Goal: Navigation & Orientation: Find specific page/section

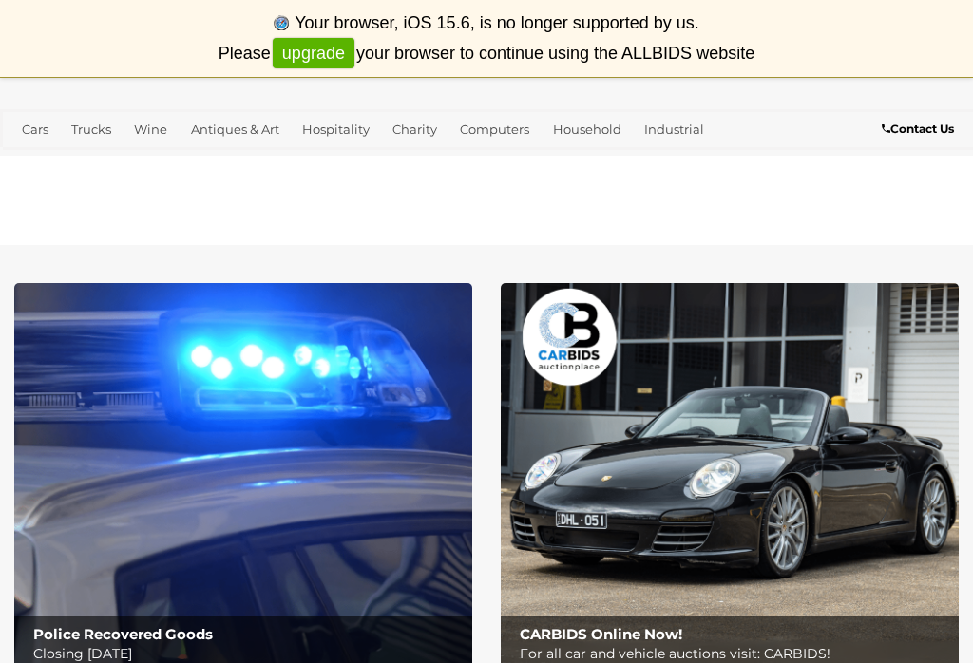
click at [237, 135] on link "Antiques & Art" at bounding box center [235, 129] width 104 height 31
click at [0, 0] on link "Antiques & Vintage" at bounding box center [0, 0] width 0 height 0
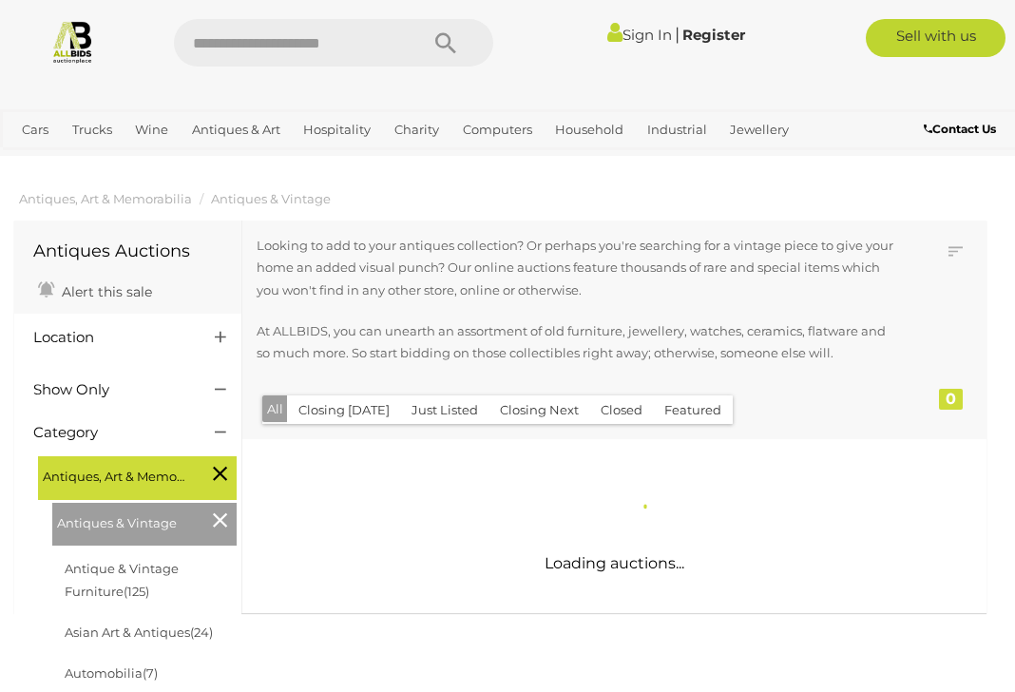
click at [0, 0] on link "View All Antiques & Art Auctions" at bounding box center [0, 0] width 0 height 0
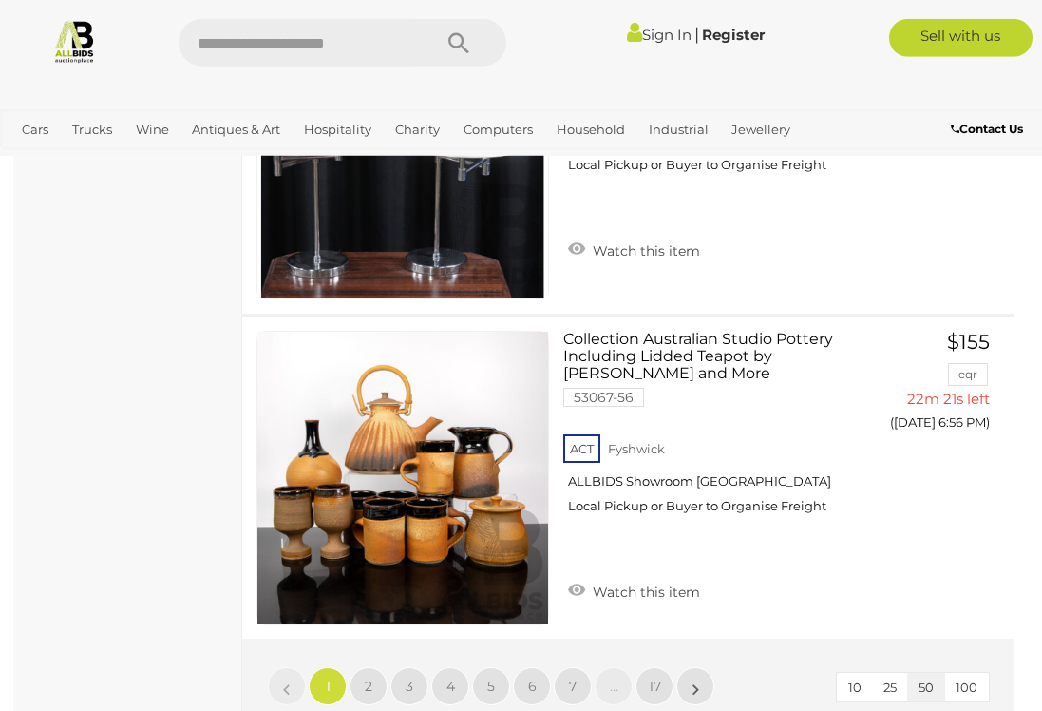
scroll to position [16526, 0]
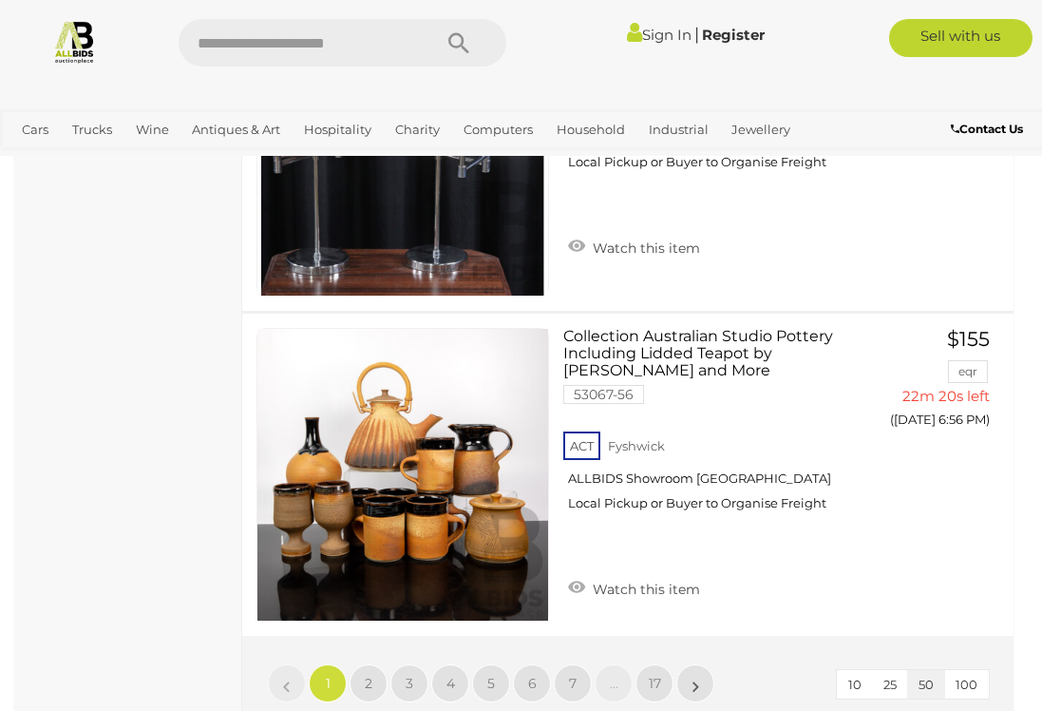
click at [365, 675] on span "2" at bounding box center [369, 683] width 8 height 17
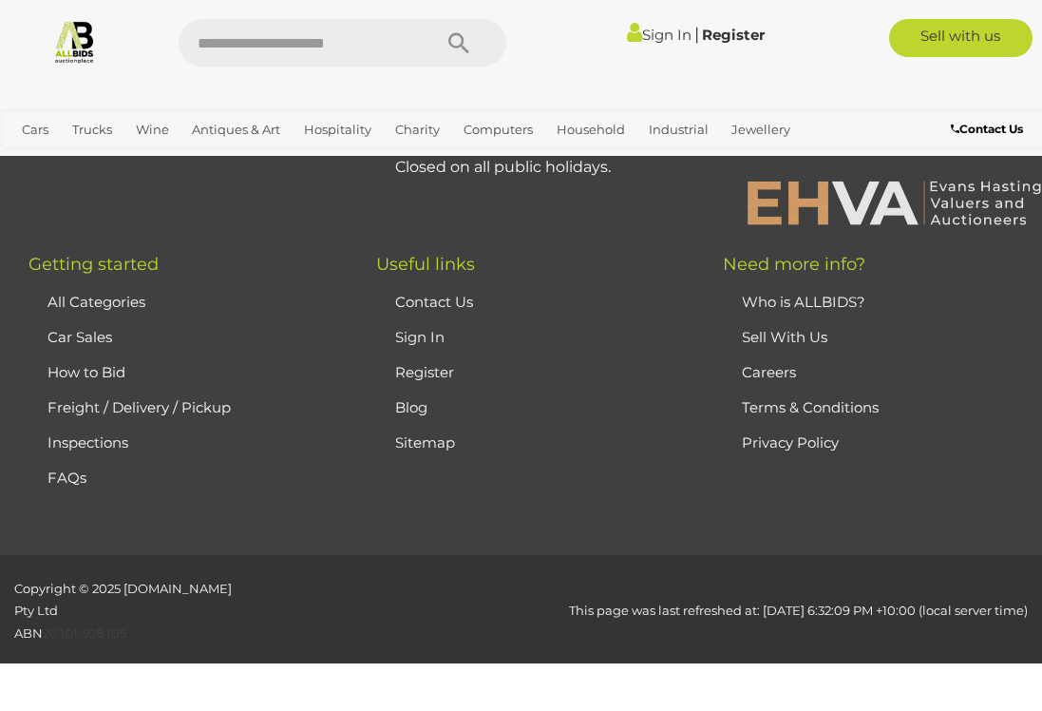
scroll to position [512, 0]
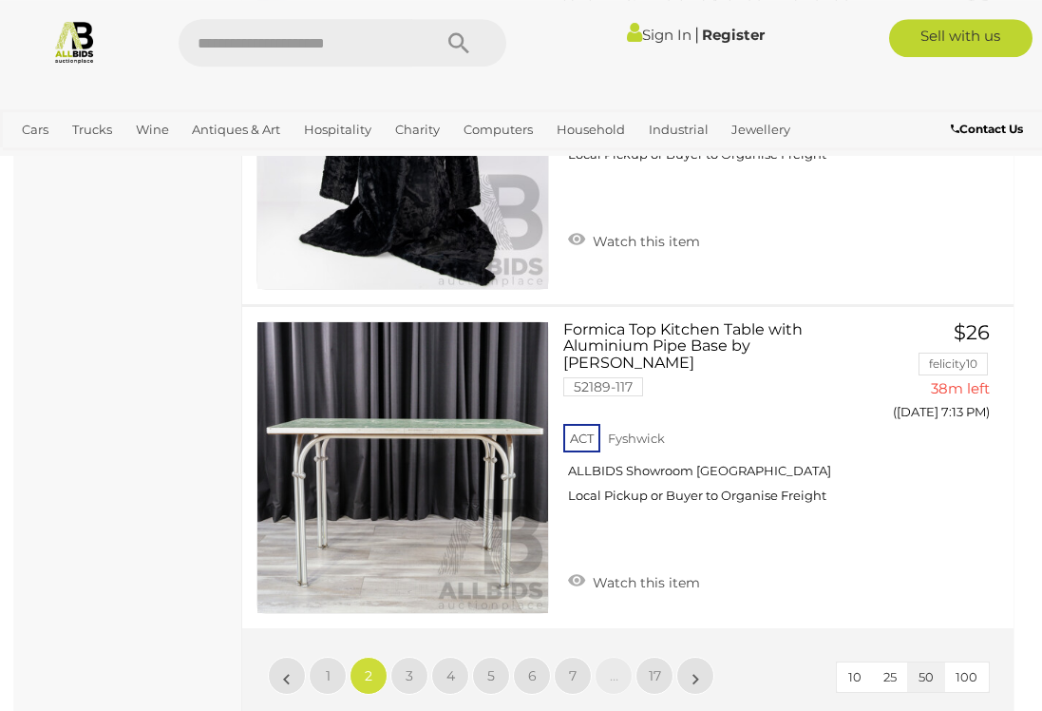
scroll to position [16634, 0]
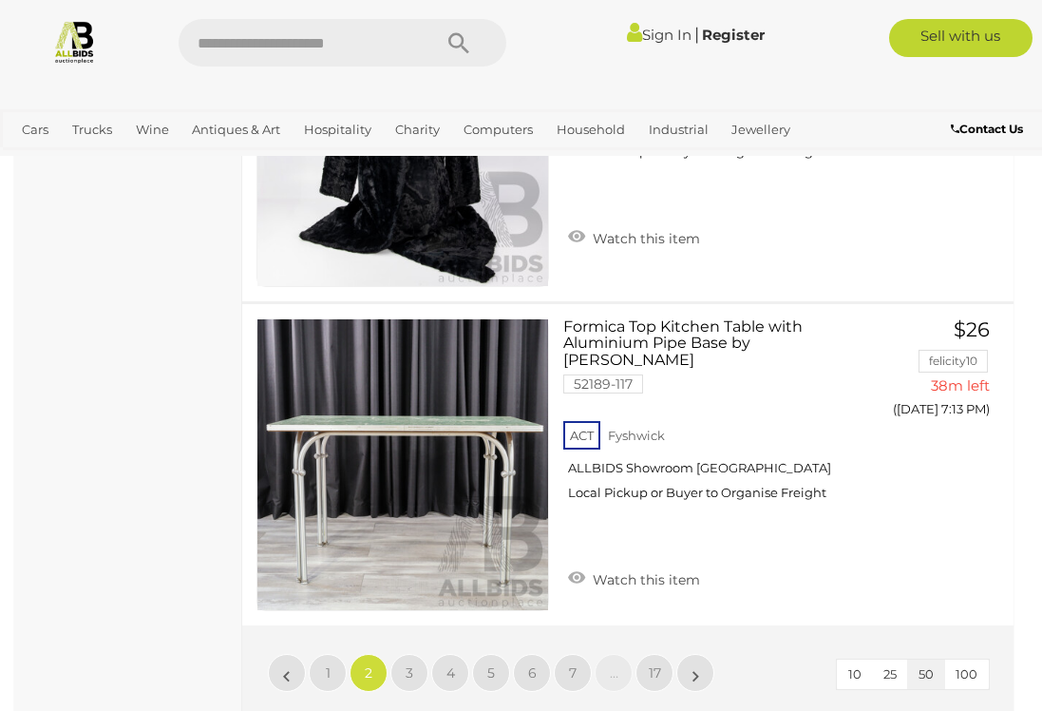
click at [408, 664] on span "3" at bounding box center [410, 672] width 8 height 17
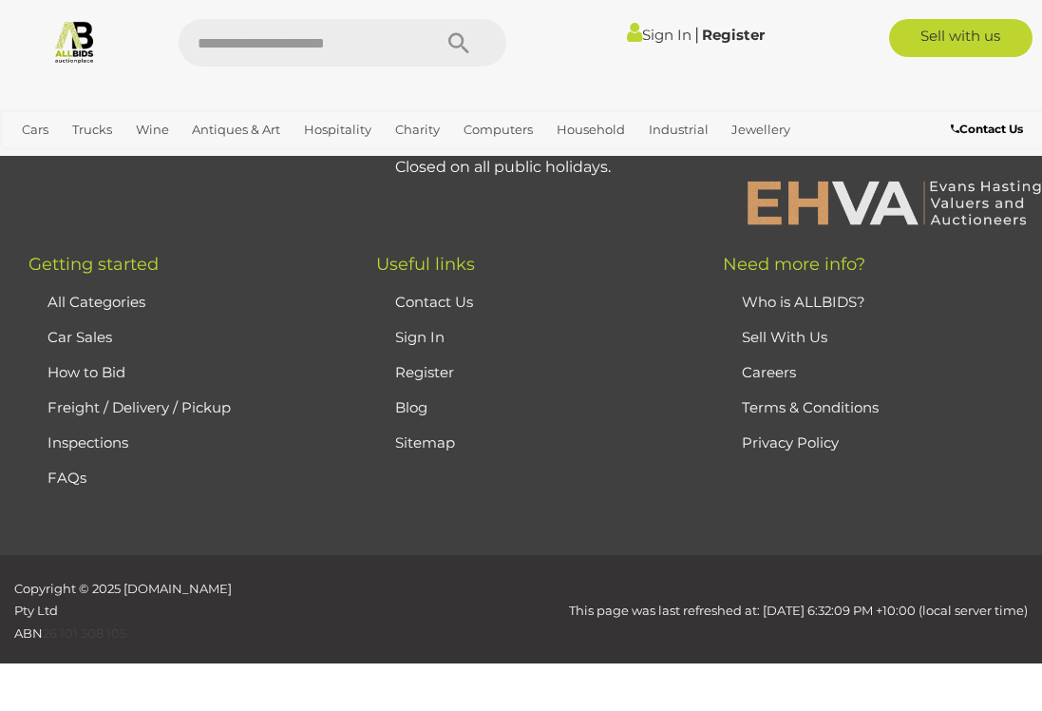
scroll to position [512, 0]
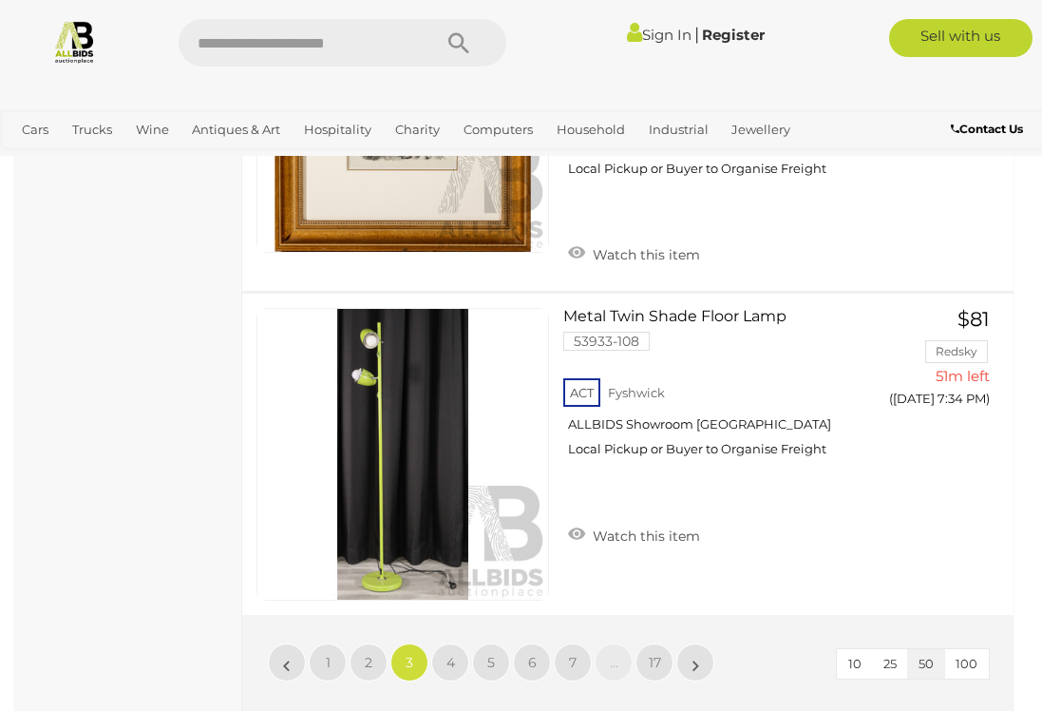
scroll to position [16514, 0]
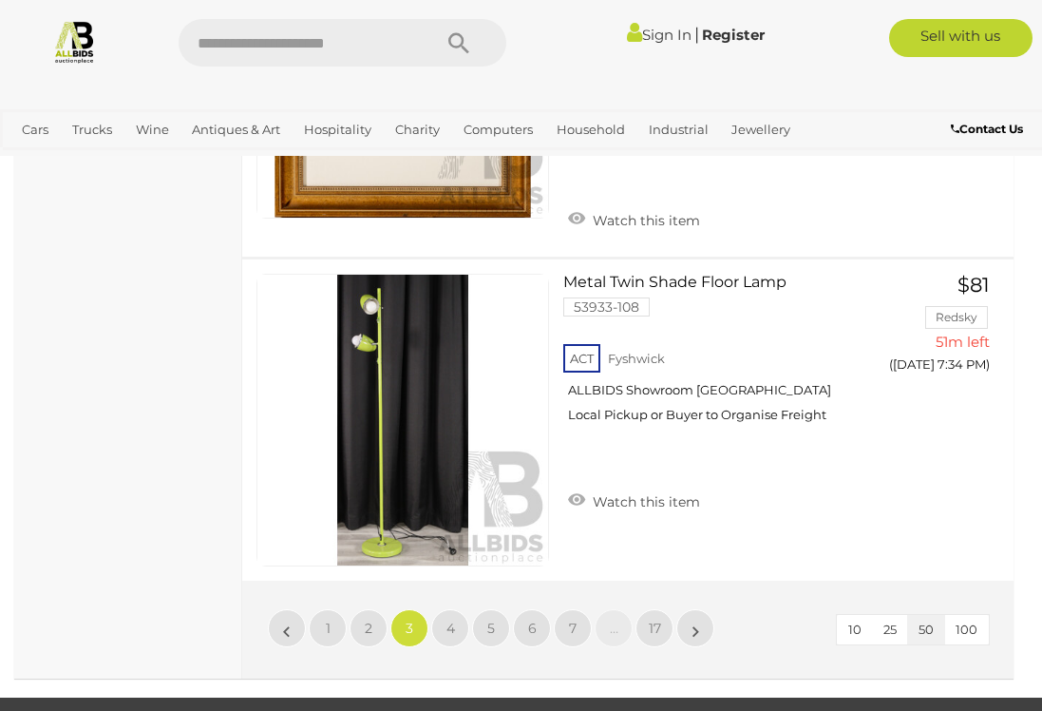
click at [454, 609] on link "4" at bounding box center [450, 628] width 38 height 38
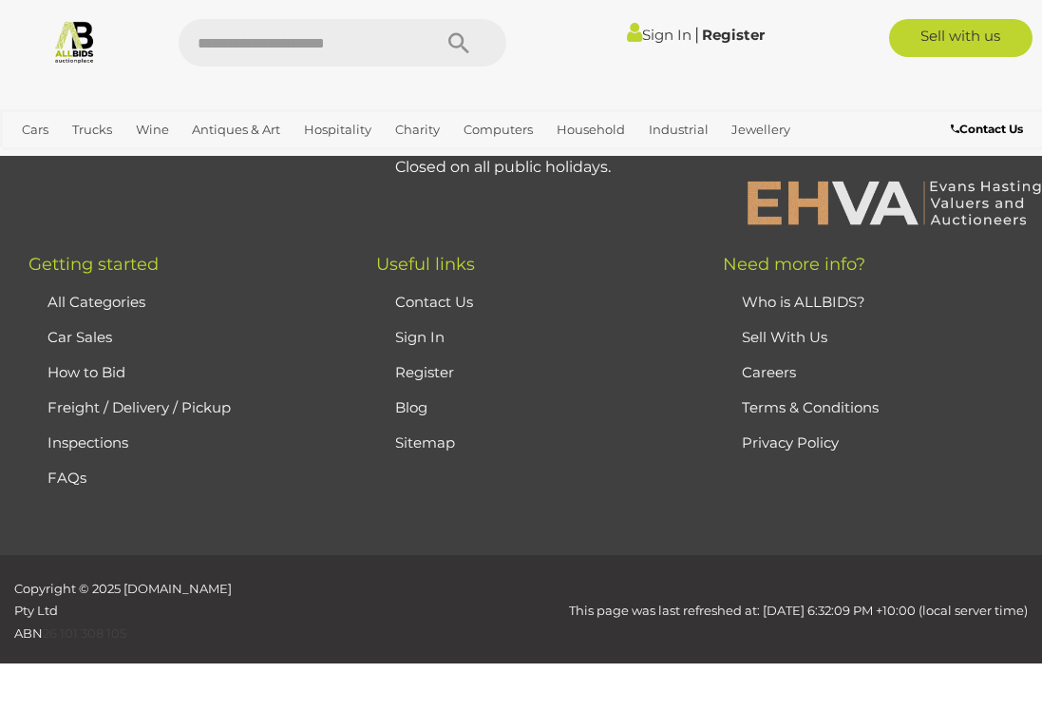
scroll to position [512, 0]
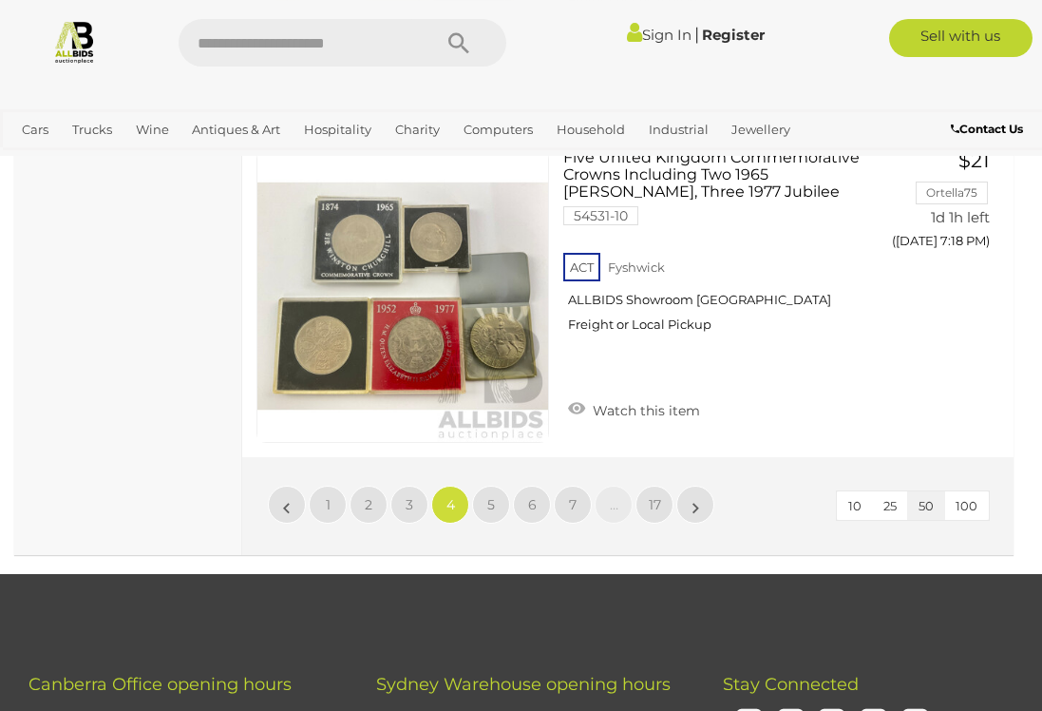
scroll to position [16555, 0]
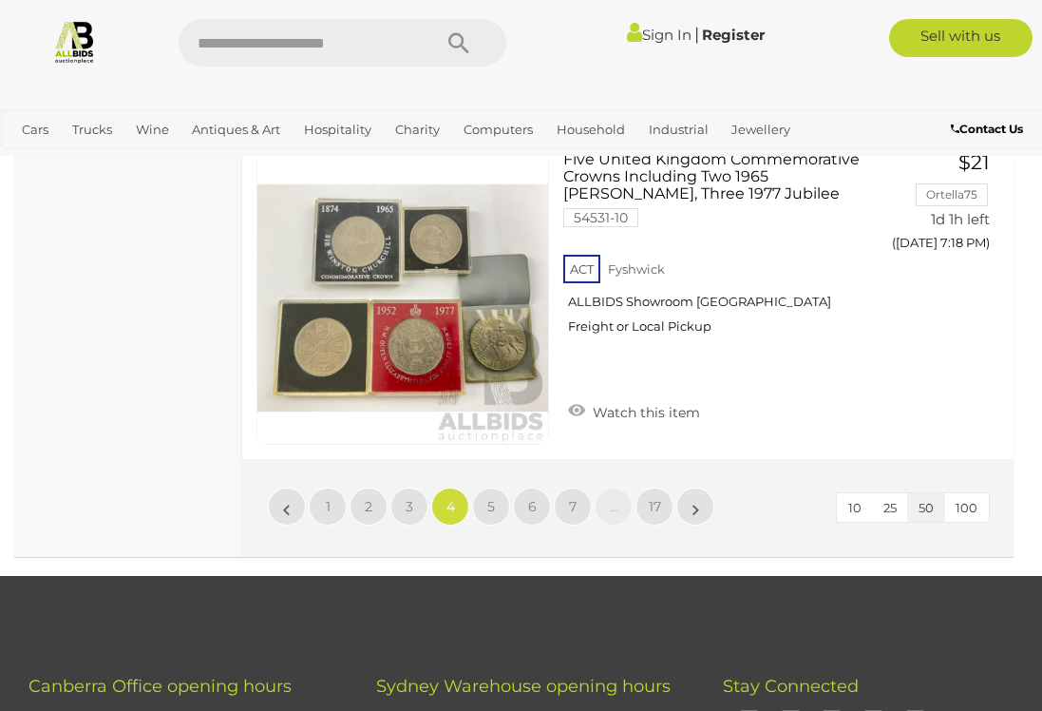
click at [498, 512] on link "5" at bounding box center [491, 506] width 38 height 38
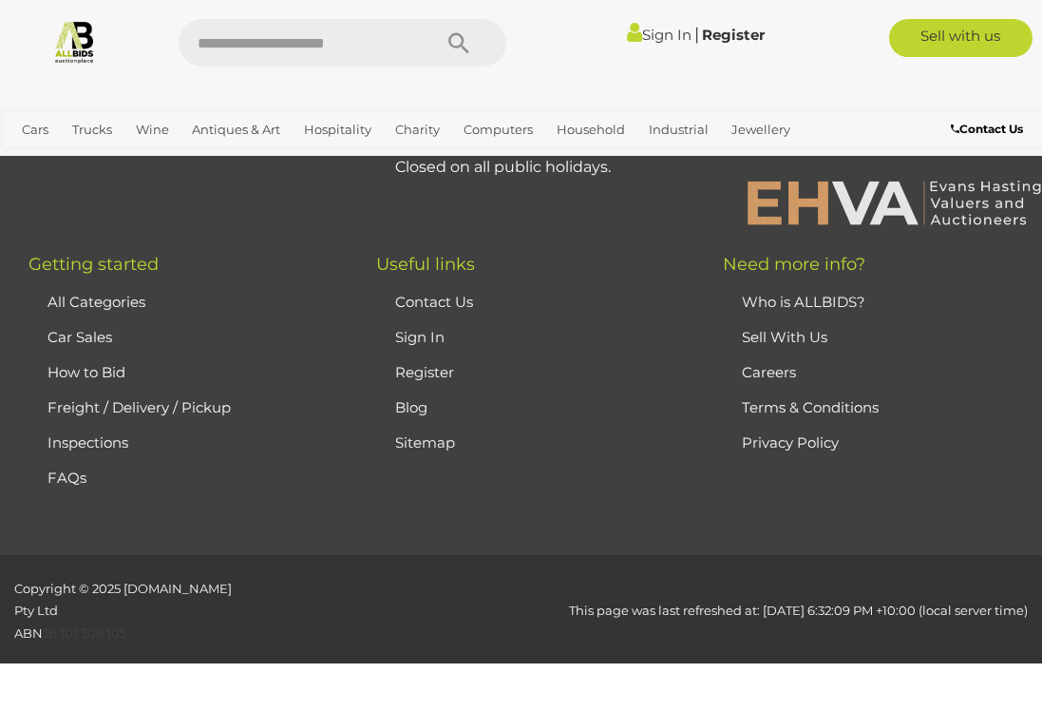
scroll to position [512, 0]
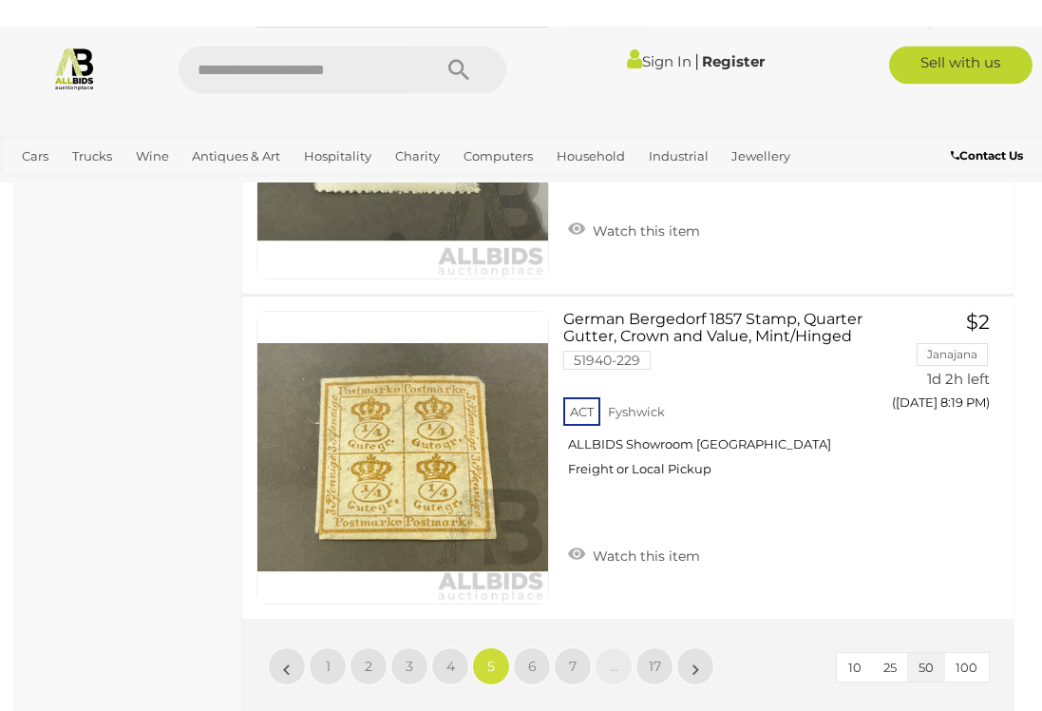
scroll to position [16603, 0]
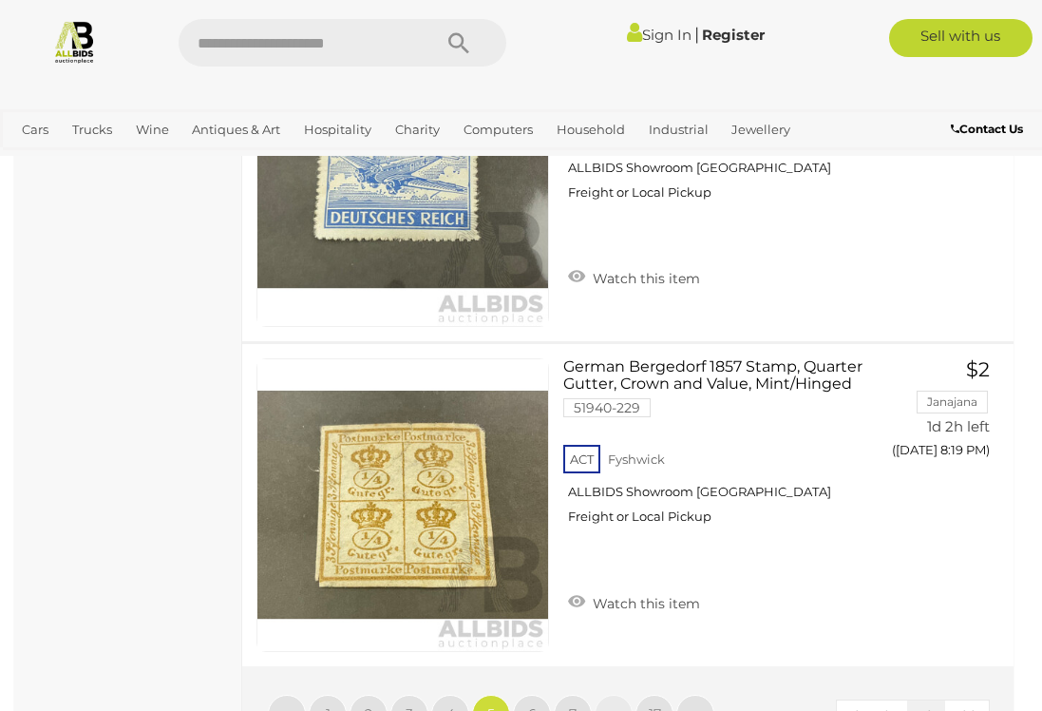
click at [531, 705] on span "6" at bounding box center [532, 713] width 9 height 17
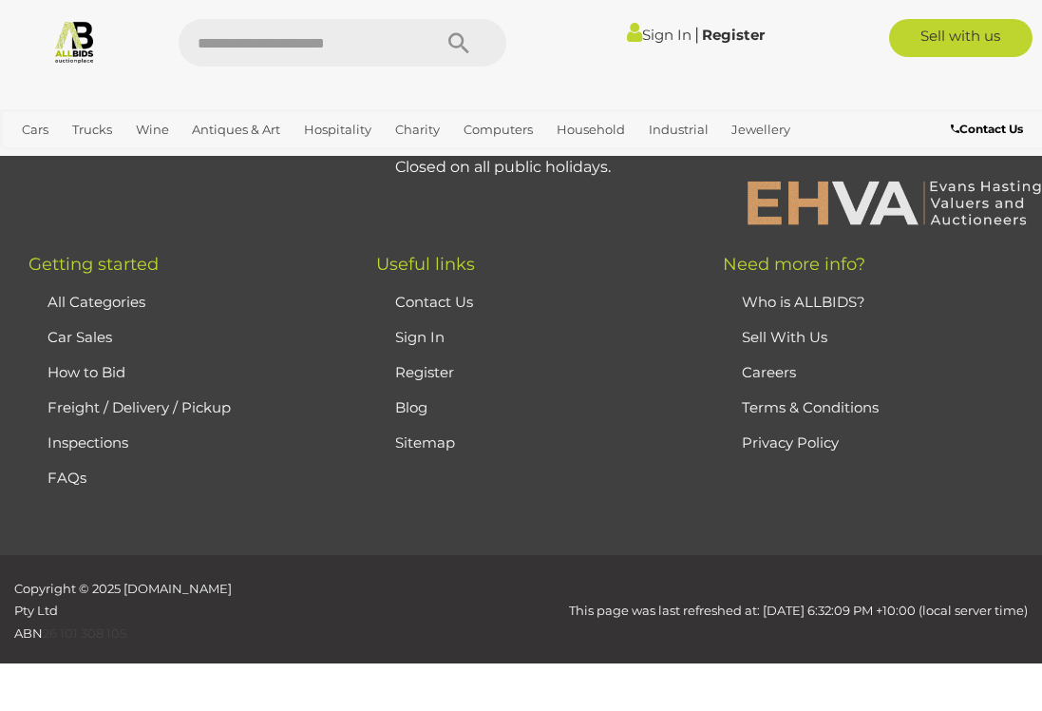
scroll to position [512, 0]
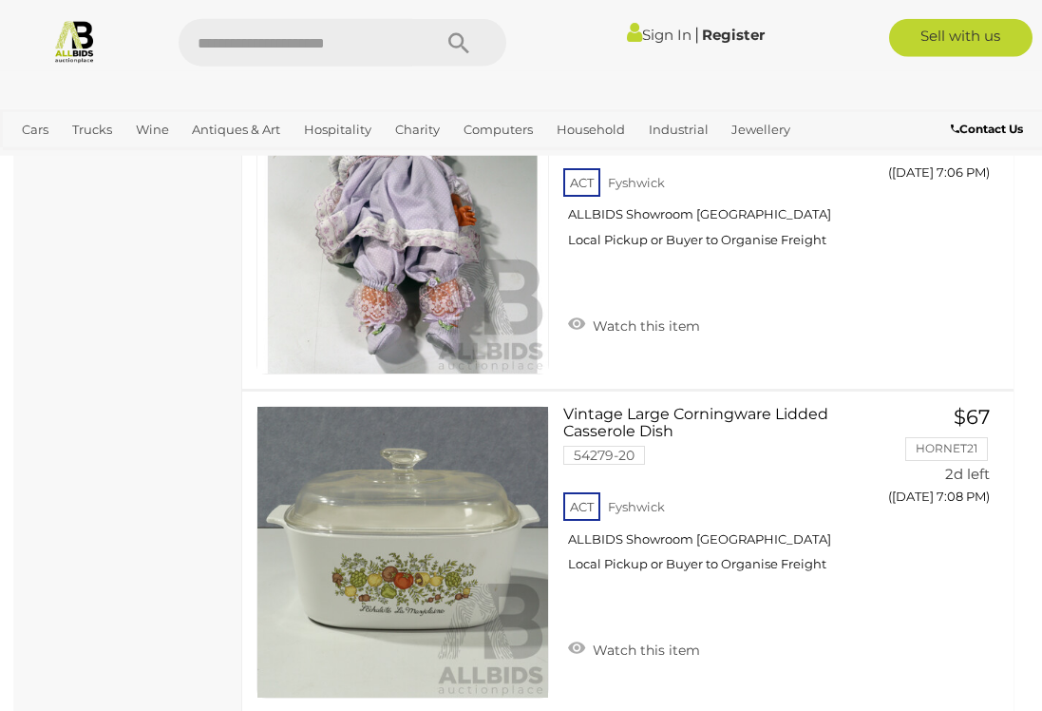
scroll to position [16467, 0]
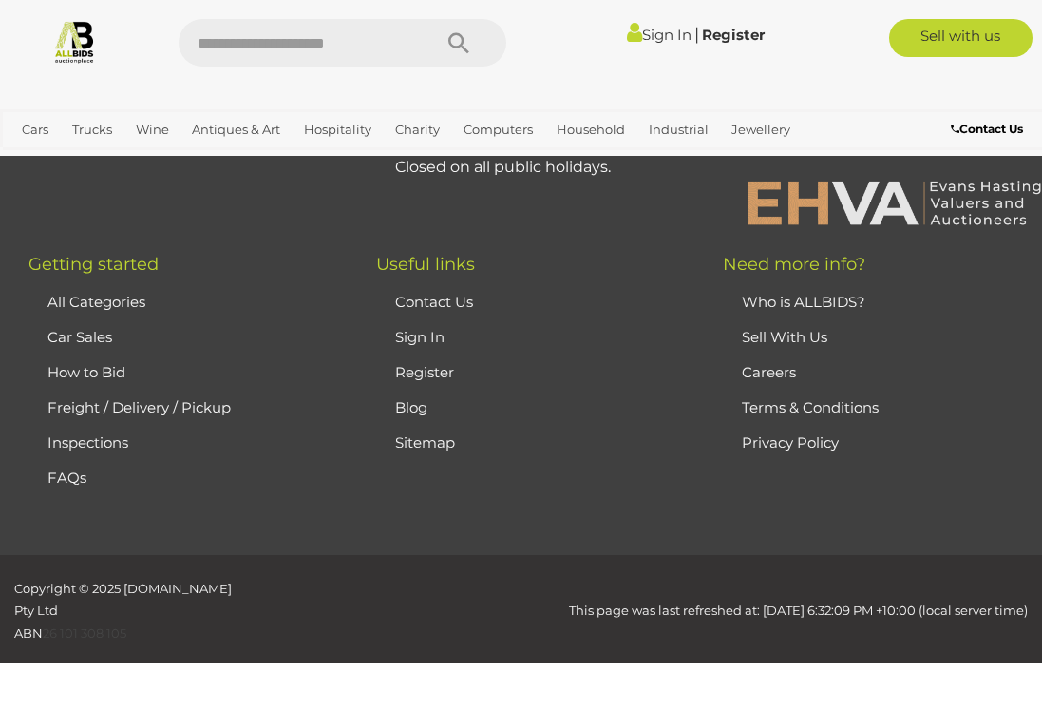
scroll to position [512, 0]
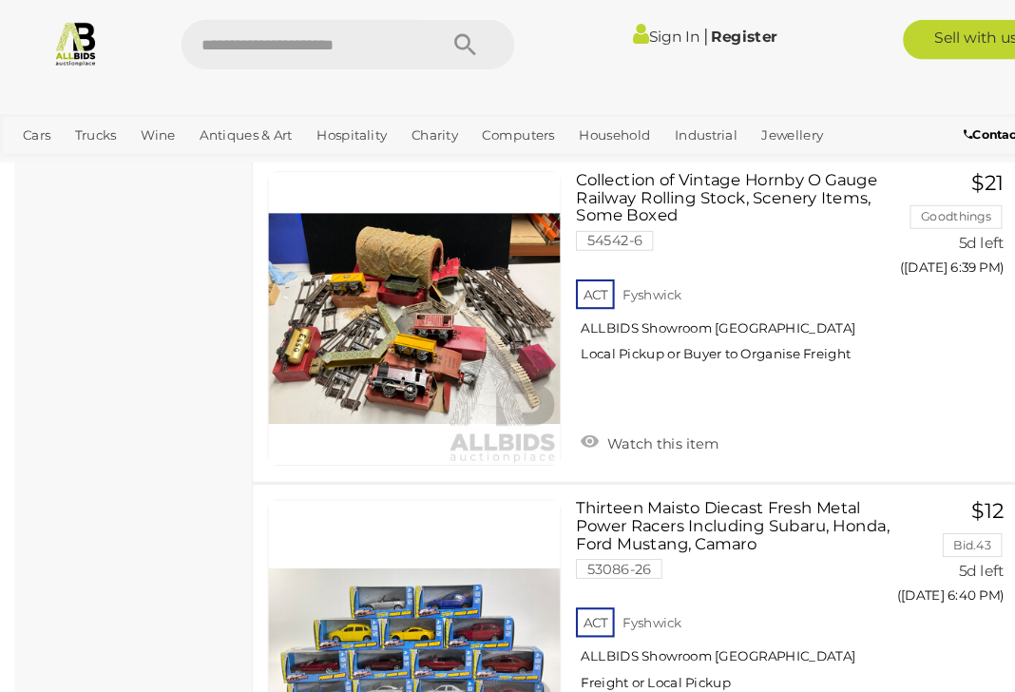
scroll to position [16106, 0]
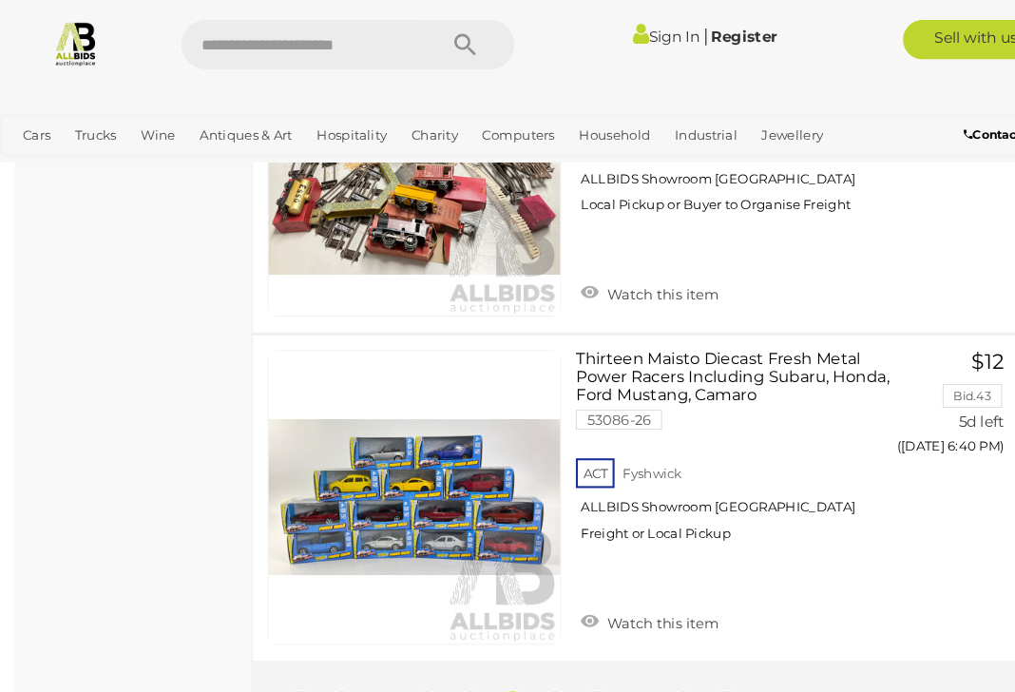
click at [543, 661] on link "8" at bounding box center [532, 680] width 38 height 38
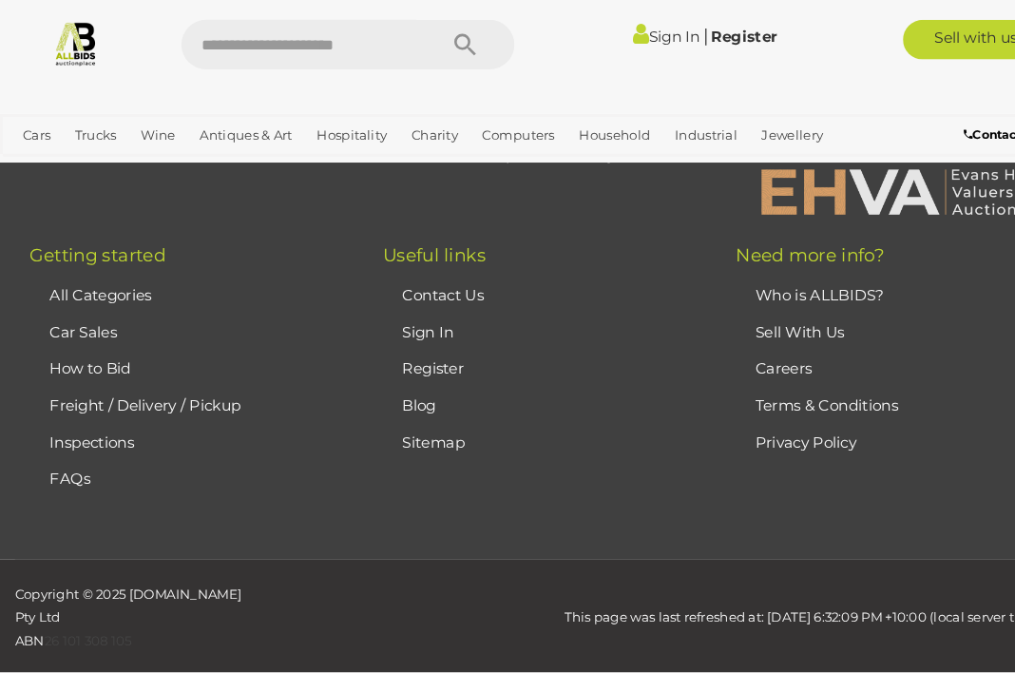
scroll to position [487, 0]
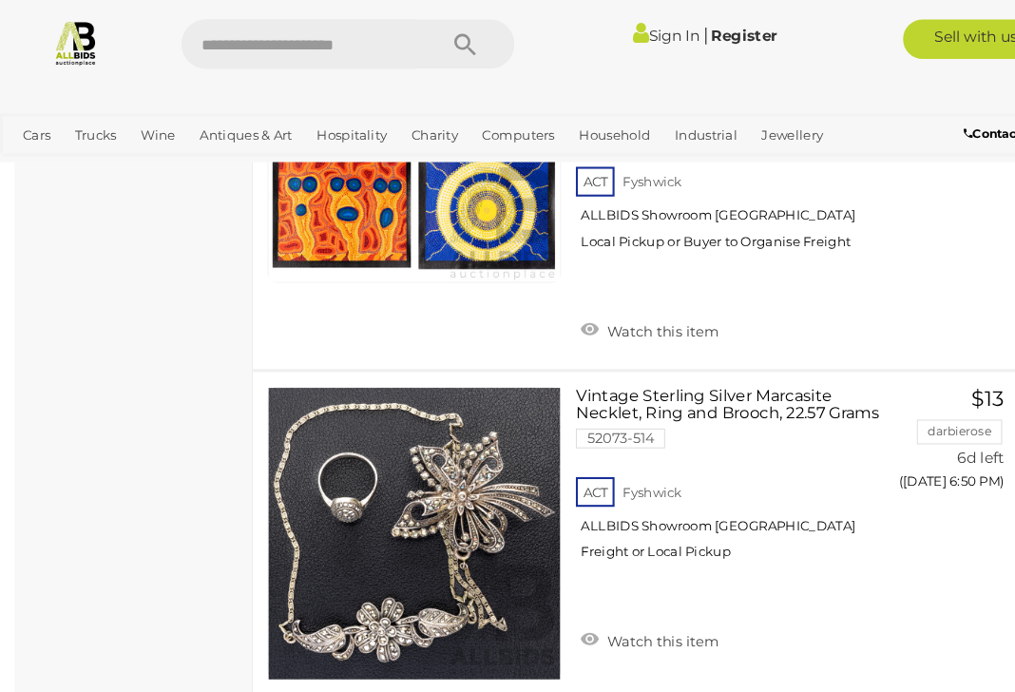
scroll to position [16260, 0]
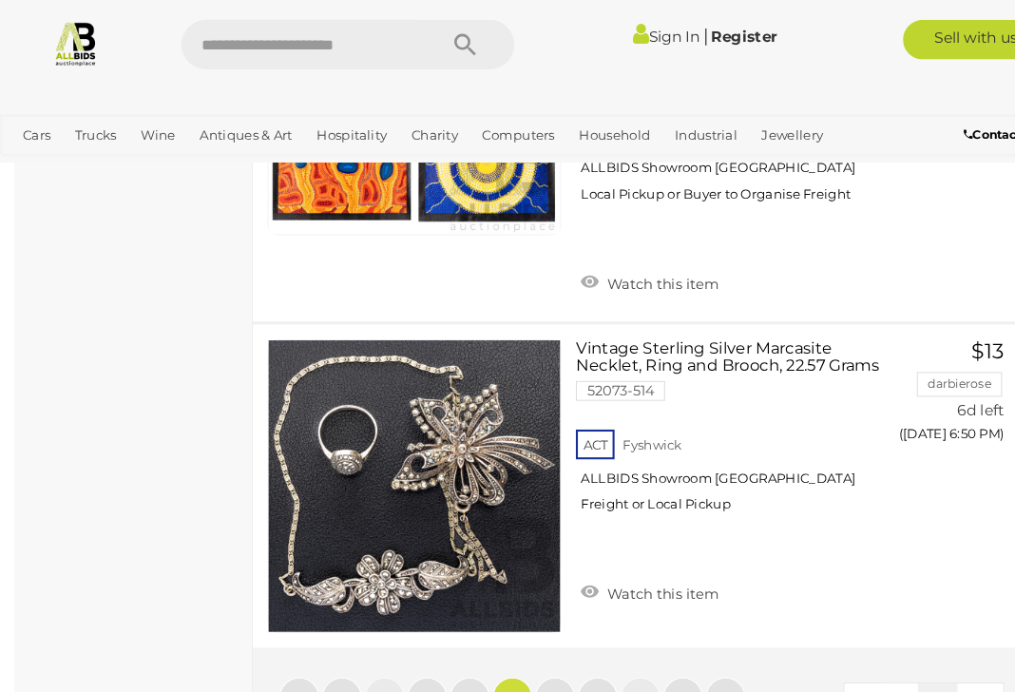
click at [540, 649] on link "9" at bounding box center [532, 668] width 38 height 38
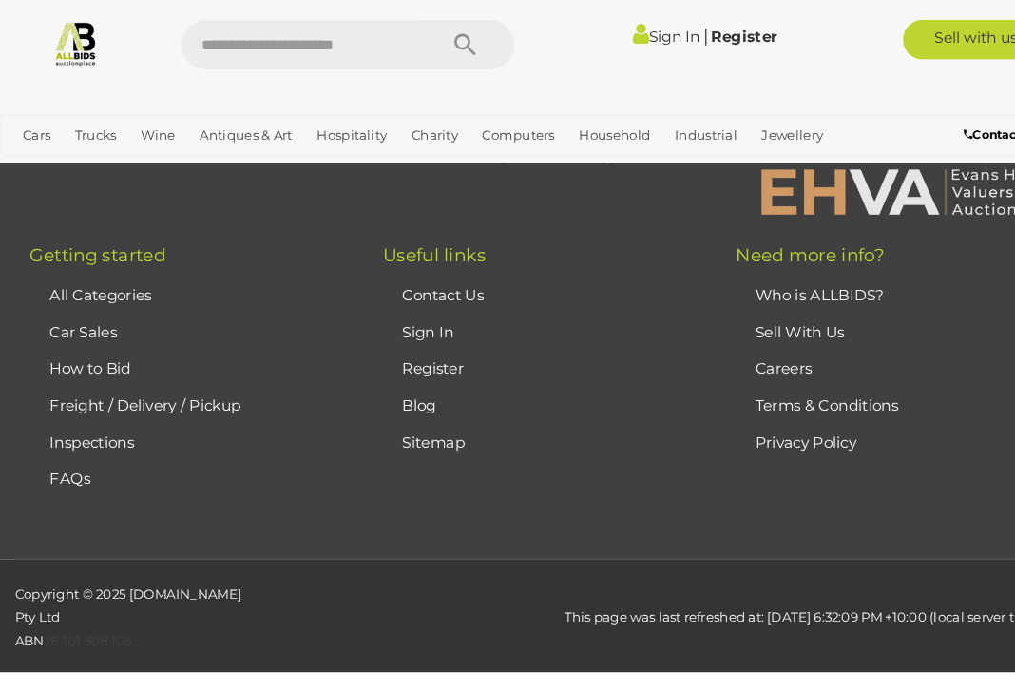
scroll to position [487, 0]
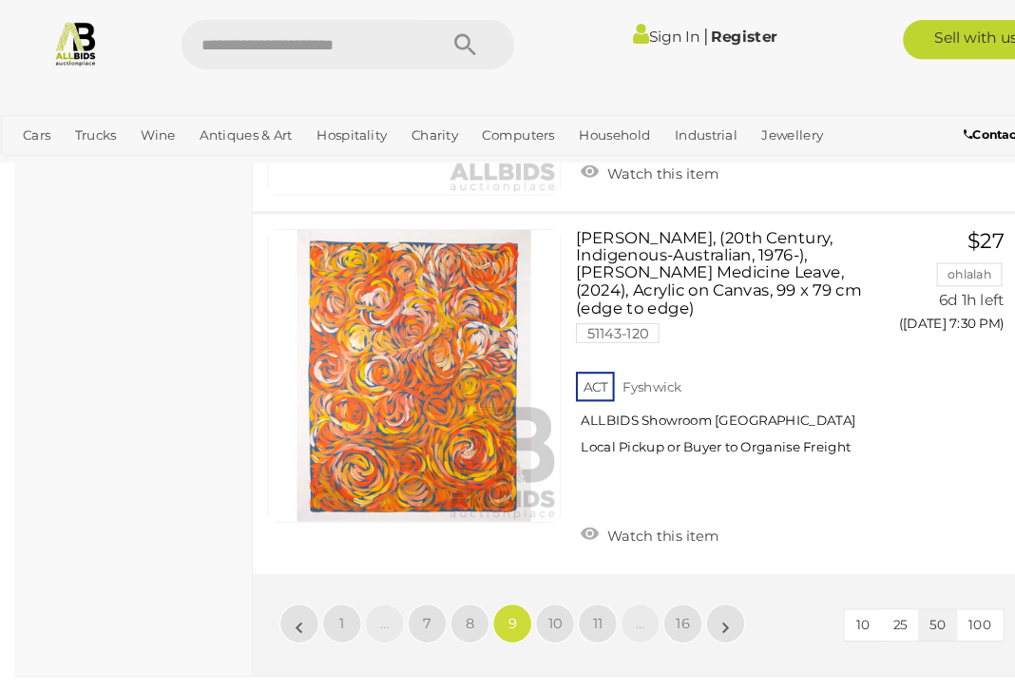
scroll to position [16296, 0]
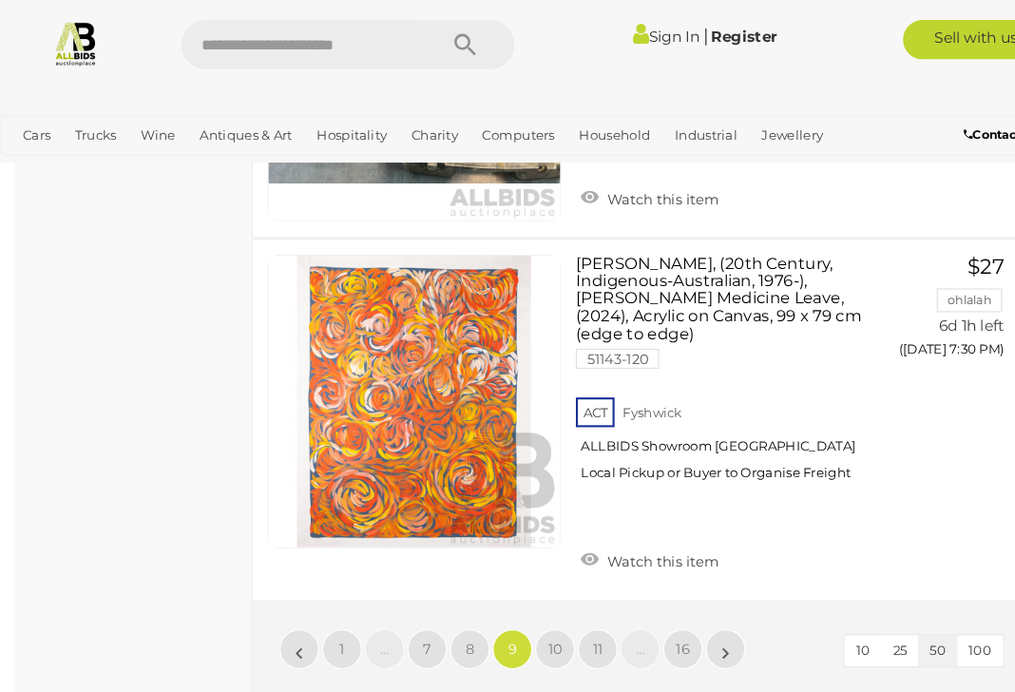
click at [544, 603] on link "10" at bounding box center [532, 622] width 38 height 38
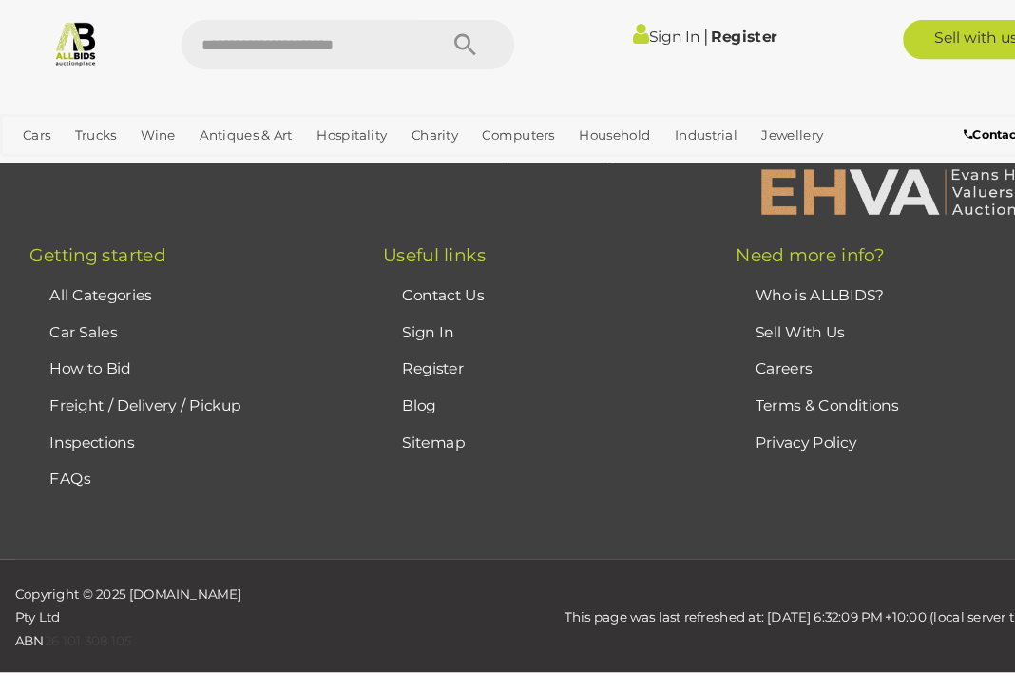
scroll to position [487, 0]
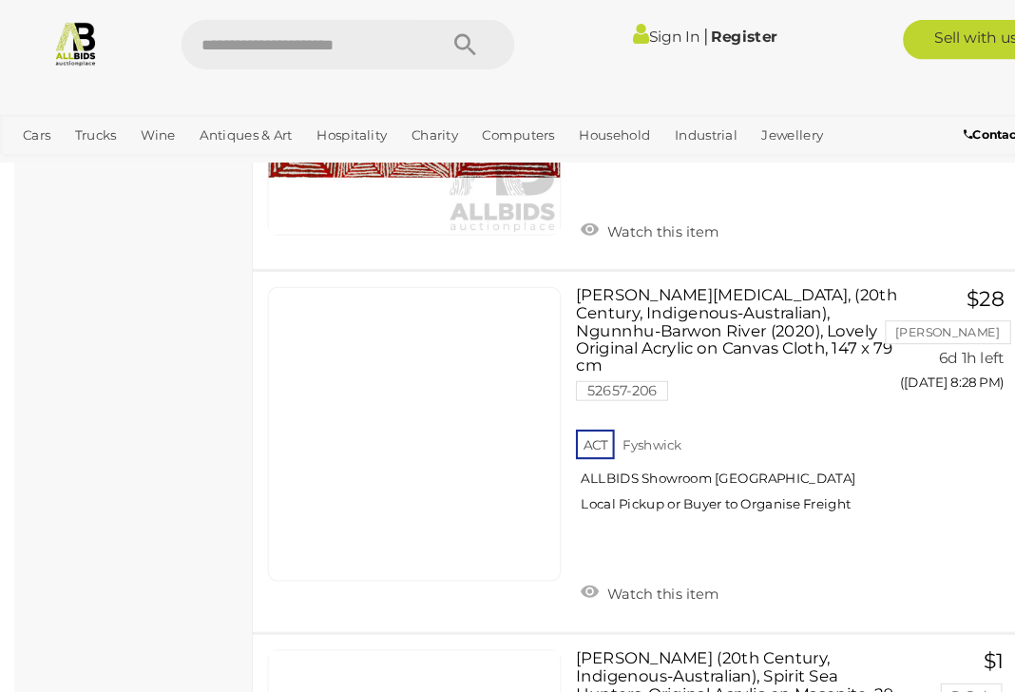
scroll to position [16218, 0]
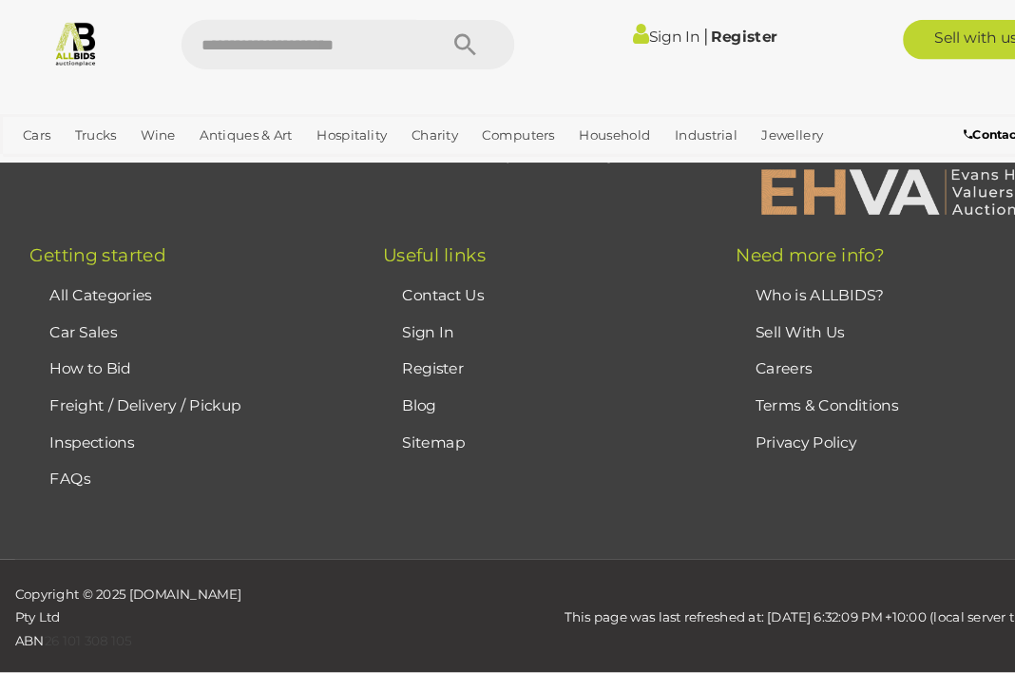
scroll to position [487, 0]
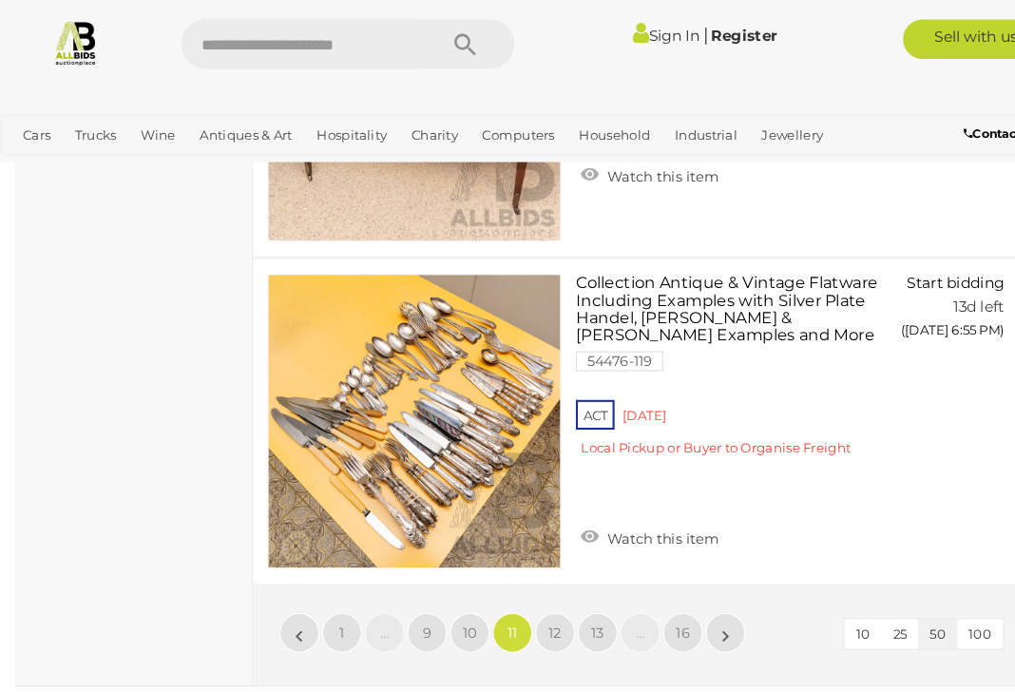
scroll to position [15887, 0]
click at [539, 587] on link "12" at bounding box center [532, 606] width 38 height 38
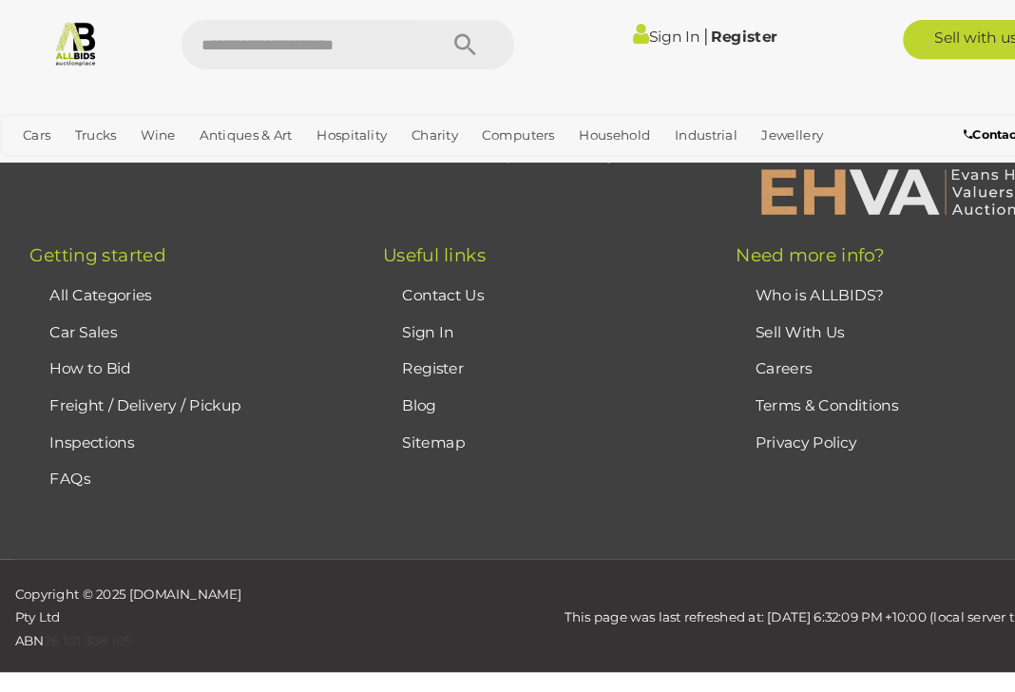
scroll to position [487, 0]
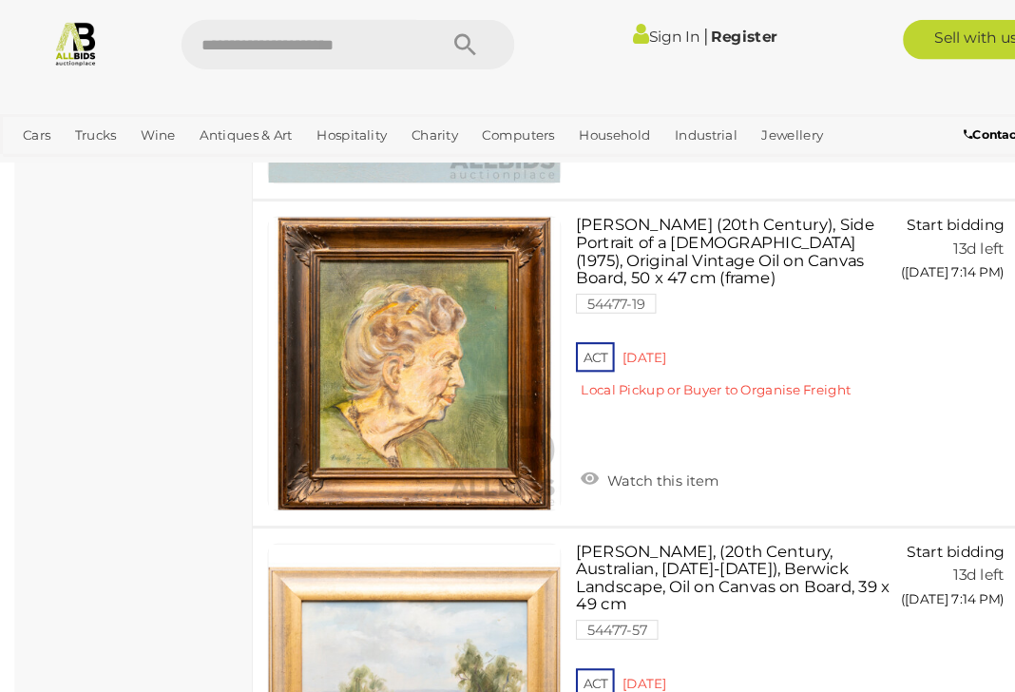
scroll to position [10752, 0]
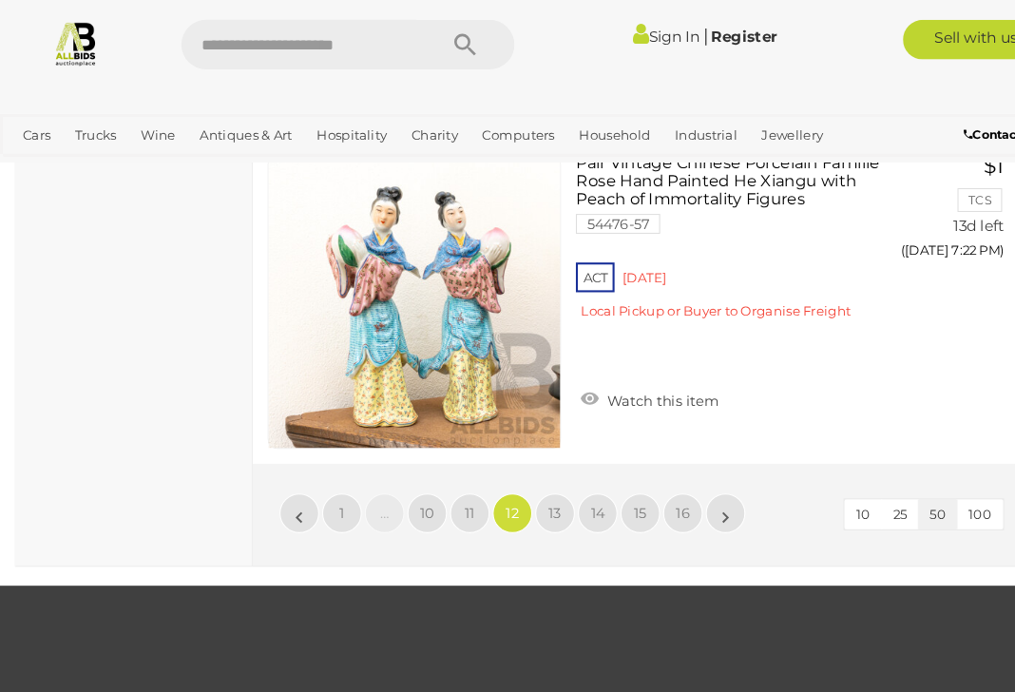
click at [540, 473] on link "13" at bounding box center [532, 492] width 38 height 38
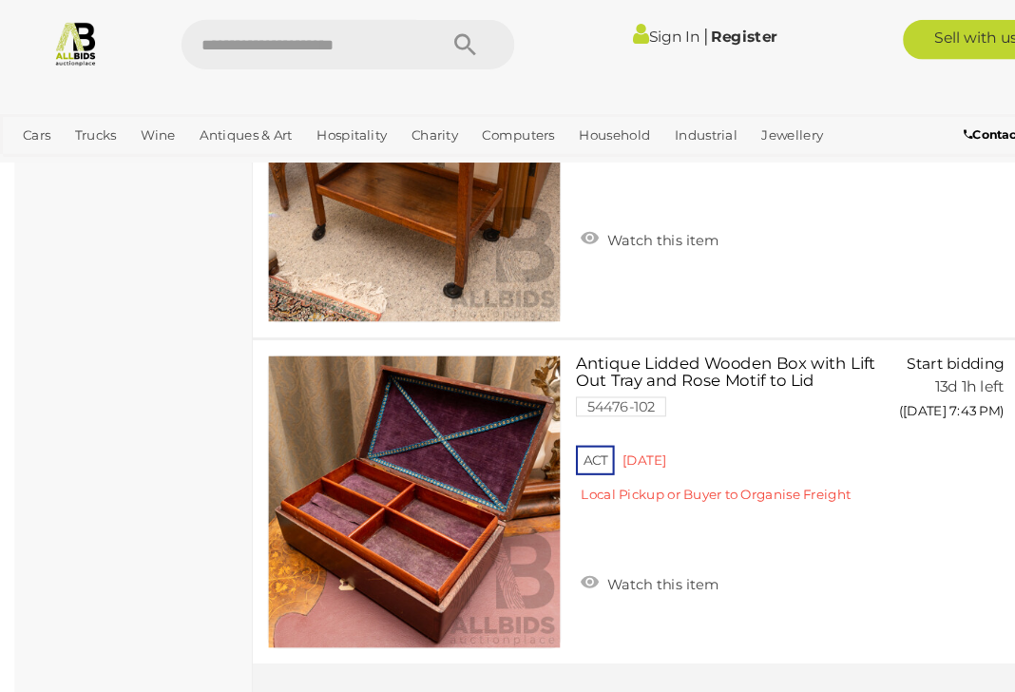
click at [579, 675] on span "14" at bounding box center [572, 683] width 13 height 17
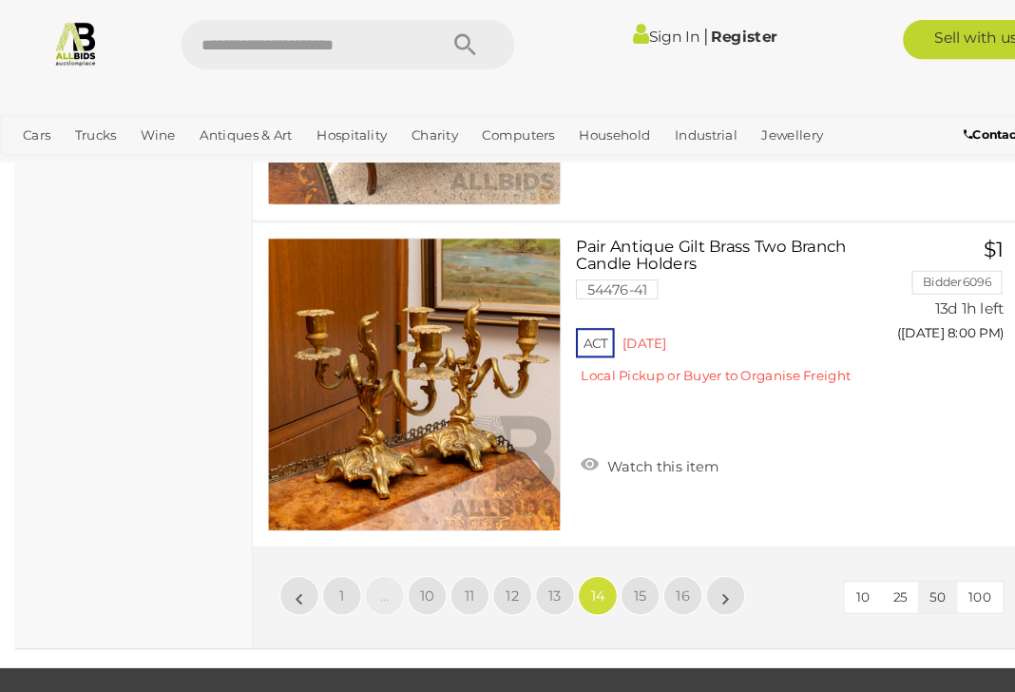
scroll to position [15922, 0]
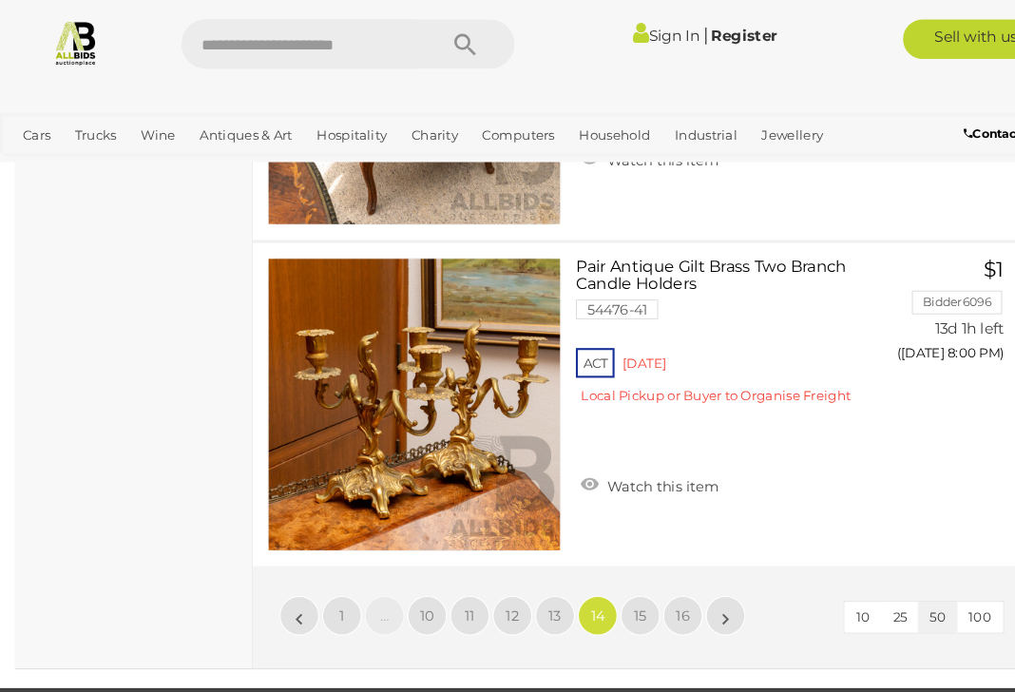
click at [618, 572] on link "15" at bounding box center [614, 591] width 38 height 38
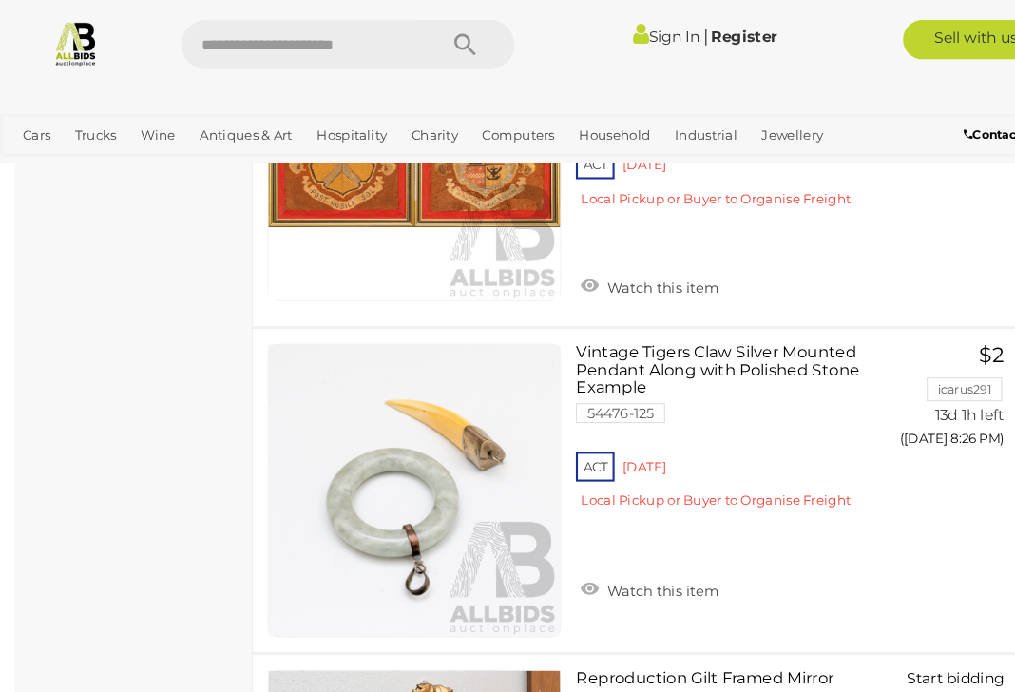
scroll to position [15898, 0]
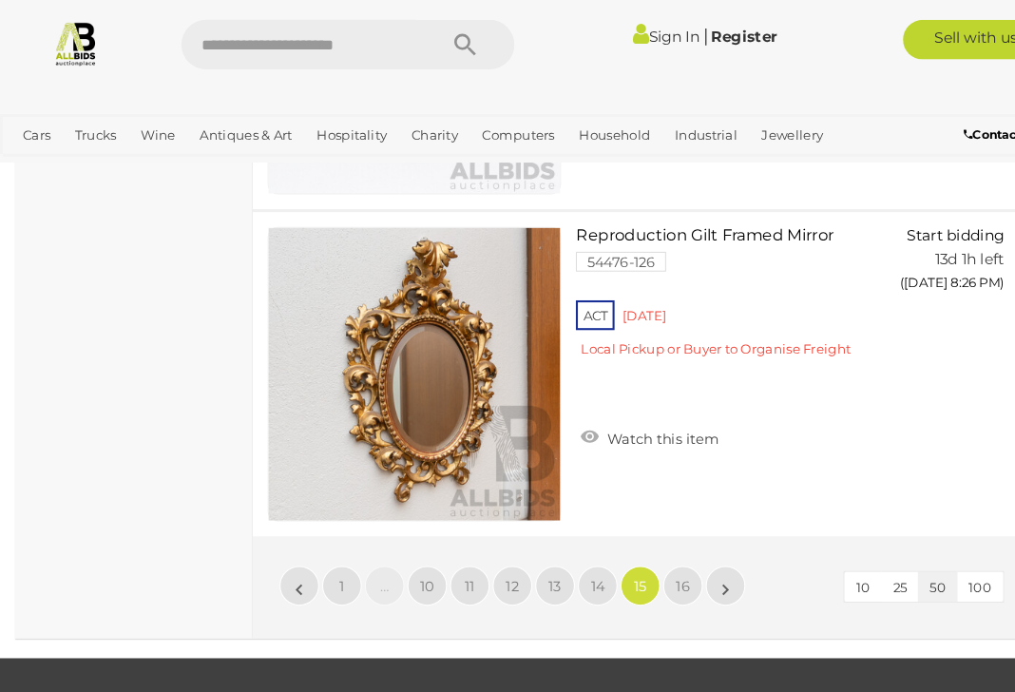
click at [657, 553] on span "16" at bounding box center [654, 561] width 13 height 17
